Goal: Find specific page/section: Find specific page/section

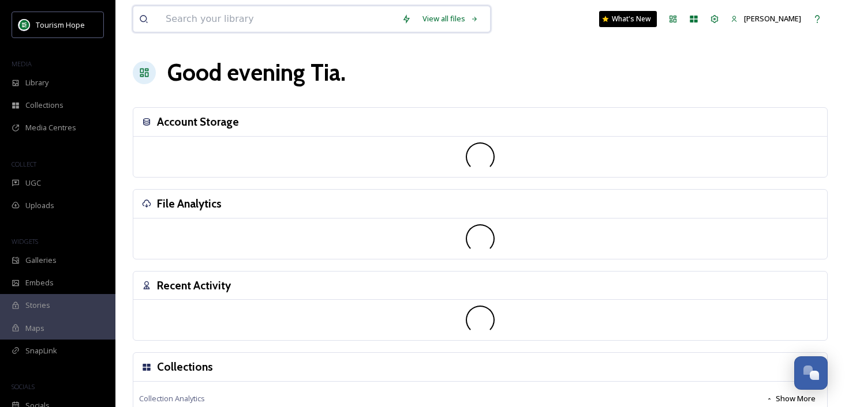
click at [182, 19] on input at bounding box center [278, 18] width 236 height 25
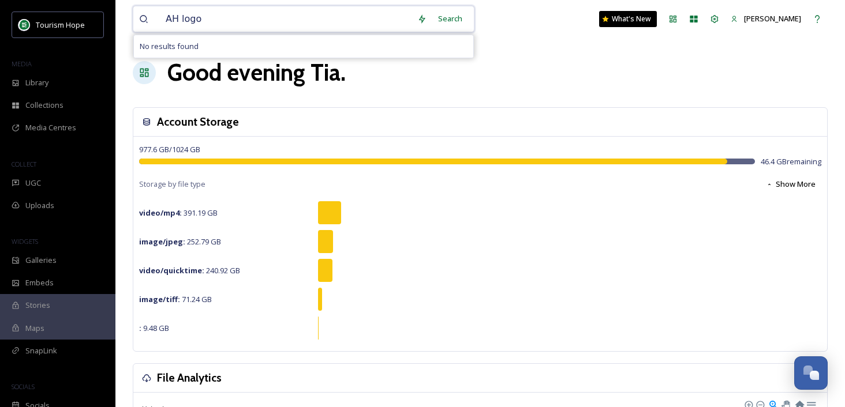
drag, startPoint x: 171, startPoint y: 20, endPoint x: 269, endPoint y: 20, distance: 97.5
click at [269, 20] on input "AH logo" at bounding box center [286, 18] width 252 height 25
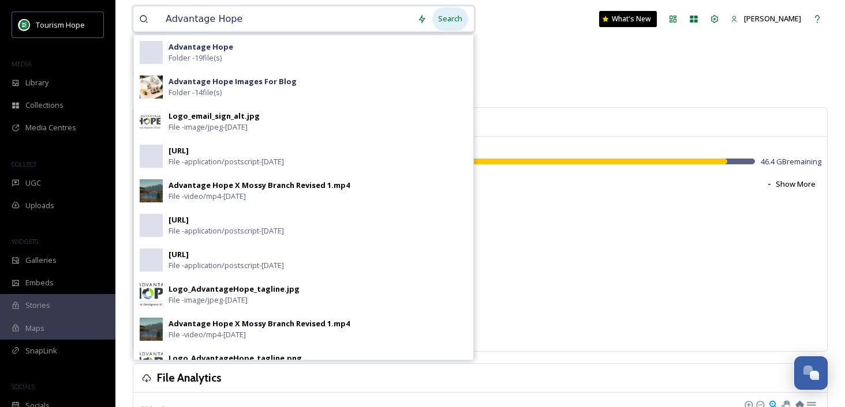
type input "Advantage Hope"
click at [454, 17] on div "Search" at bounding box center [450, 19] width 36 height 23
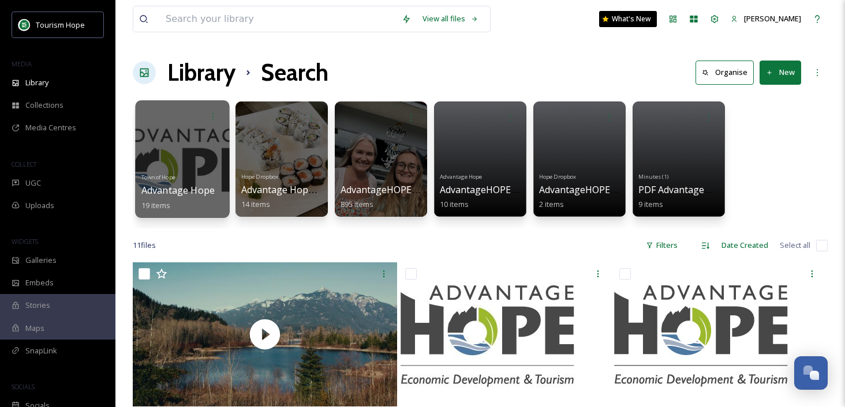
click at [222, 150] on div at bounding box center [182, 159] width 94 height 118
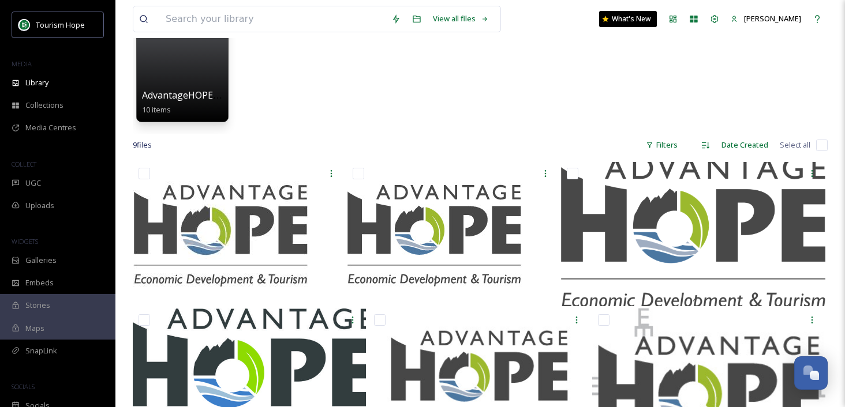
scroll to position [120, 0]
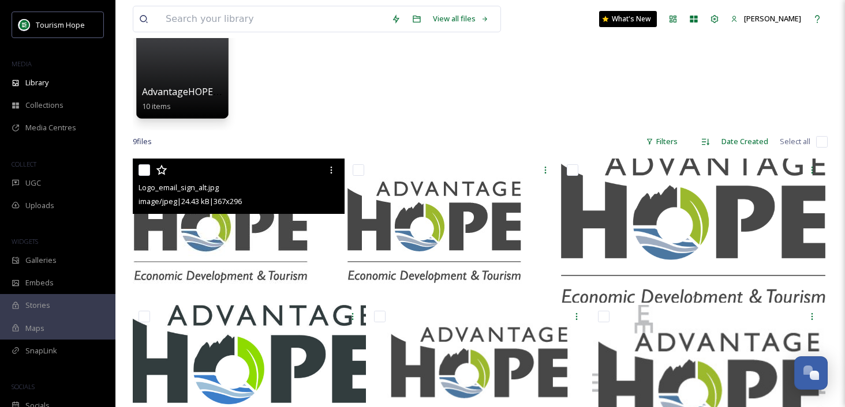
click at [266, 245] on img at bounding box center [239, 231] width 212 height 144
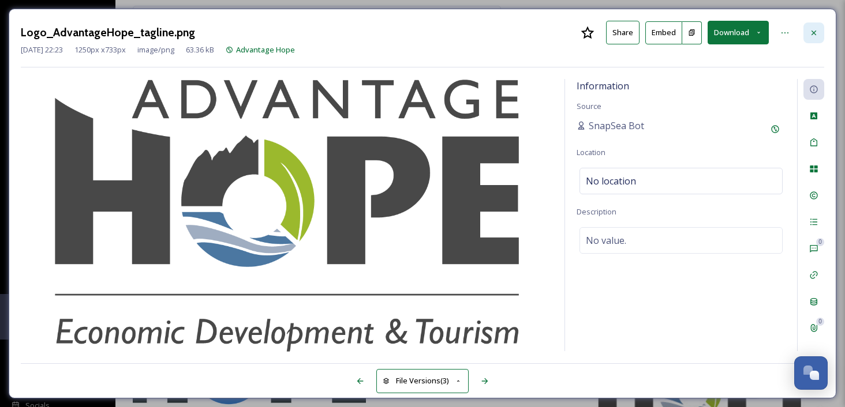
click at [809, 29] on icon at bounding box center [813, 32] width 9 height 9
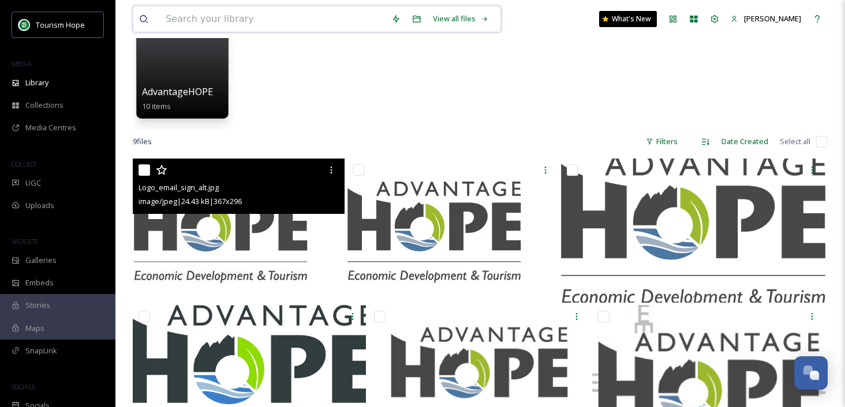
click at [162, 19] on input at bounding box center [273, 18] width 226 height 25
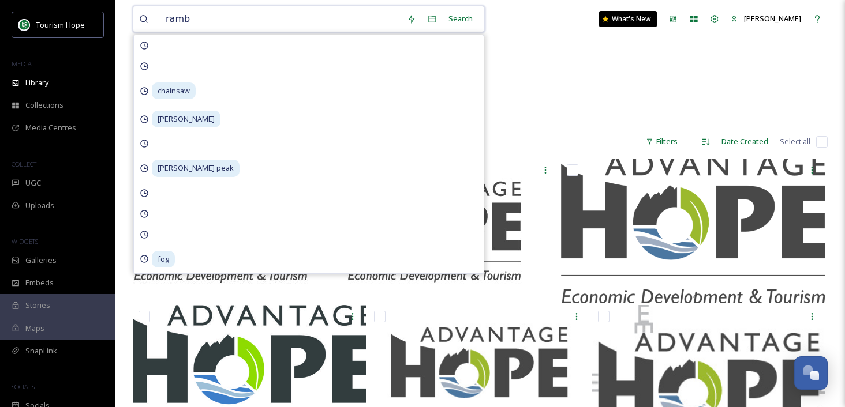
type input "rambo"
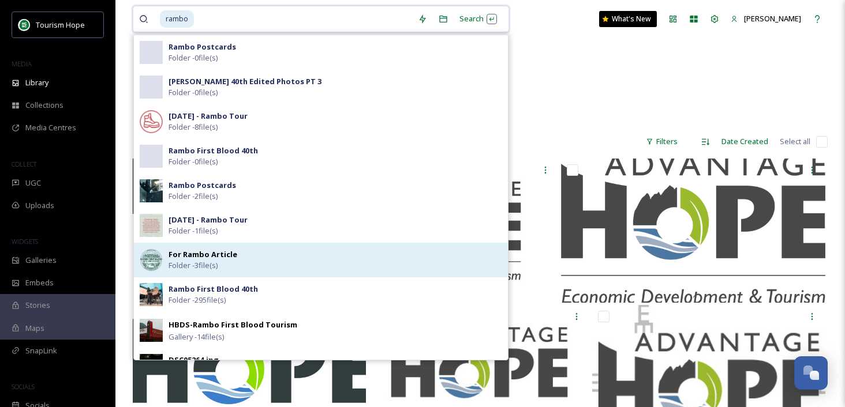
scroll to position [761, 0]
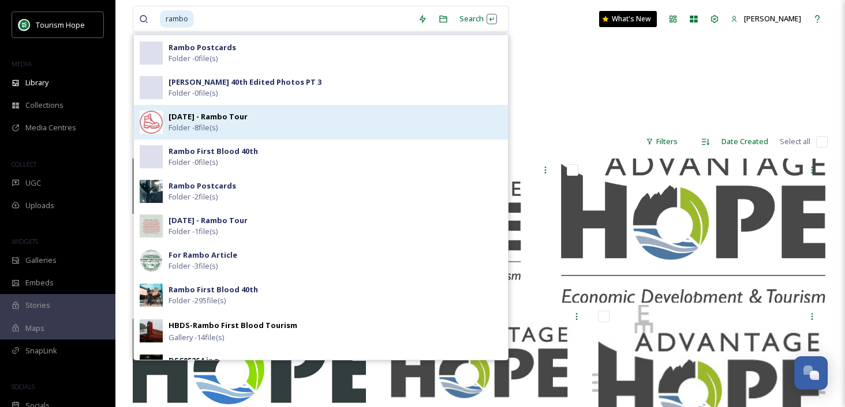
click at [270, 123] on div "[DATE] - Rambo Tour Folder - 8 file(s)" at bounding box center [336, 122] width 334 height 22
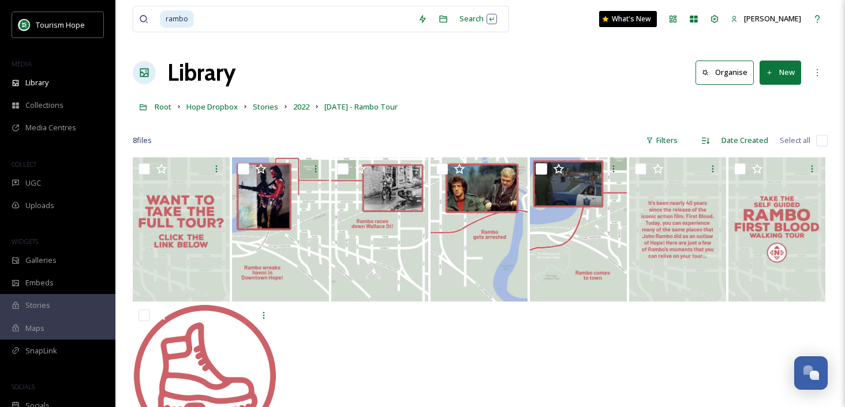
click at [605, 67] on div "Library Organise New" at bounding box center [480, 72] width 695 height 35
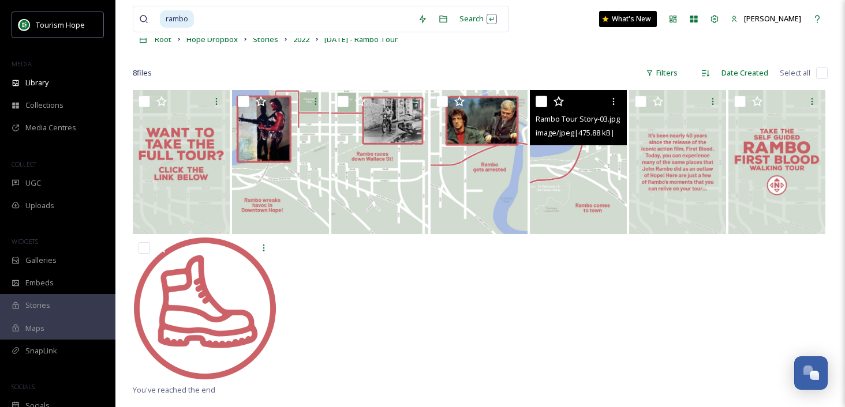
scroll to position [75, 0]
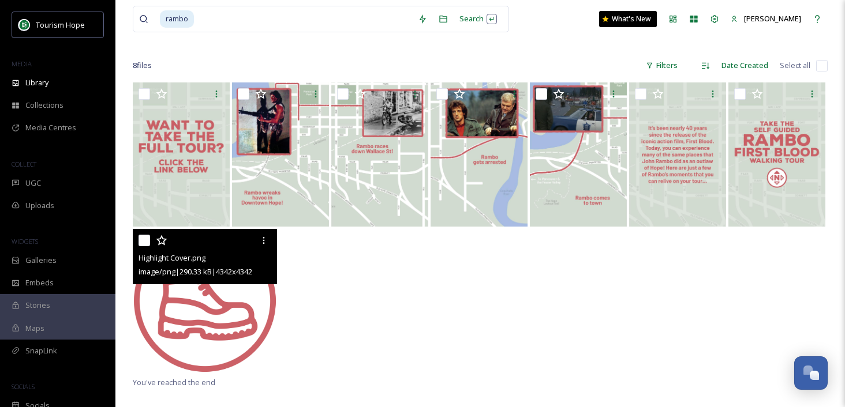
click at [264, 296] on img at bounding box center [205, 301] width 144 height 144
